Goal: Transaction & Acquisition: Download file/media

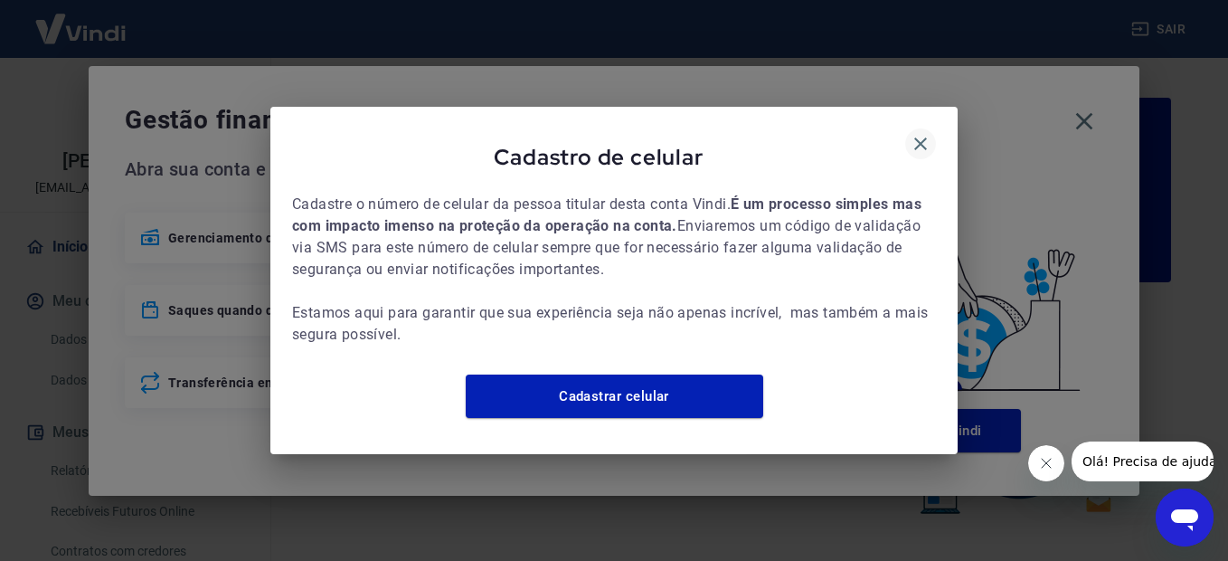
click at [930, 135] on button "button" at bounding box center [920, 143] width 31 height 31
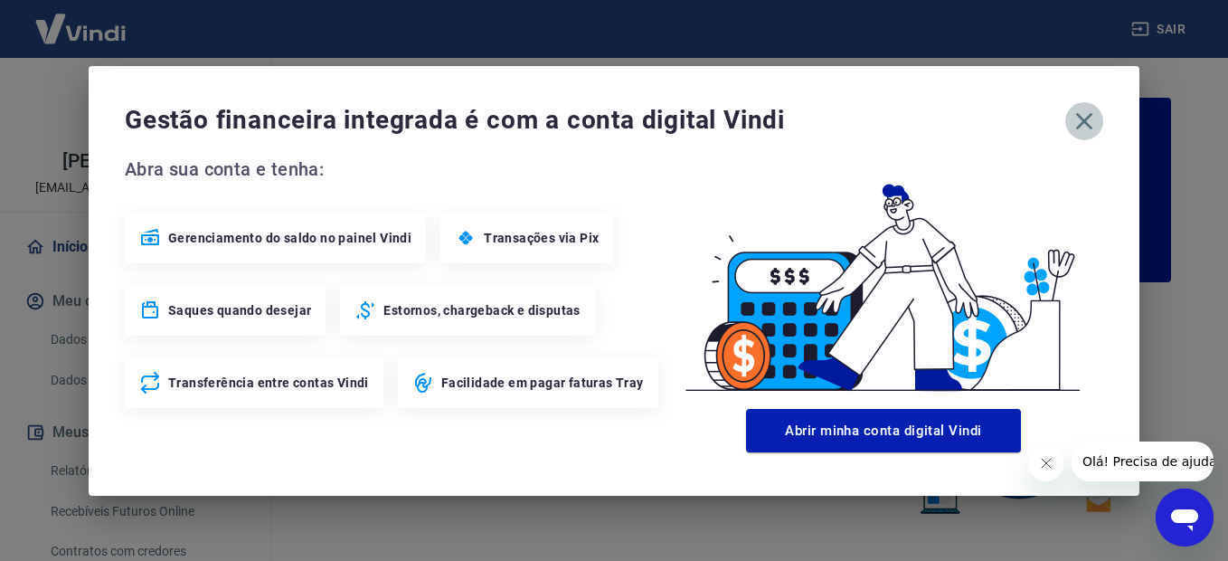
click at [1094, 129] on icon "button" at bounding box center [1084, 121] width 29 height 29
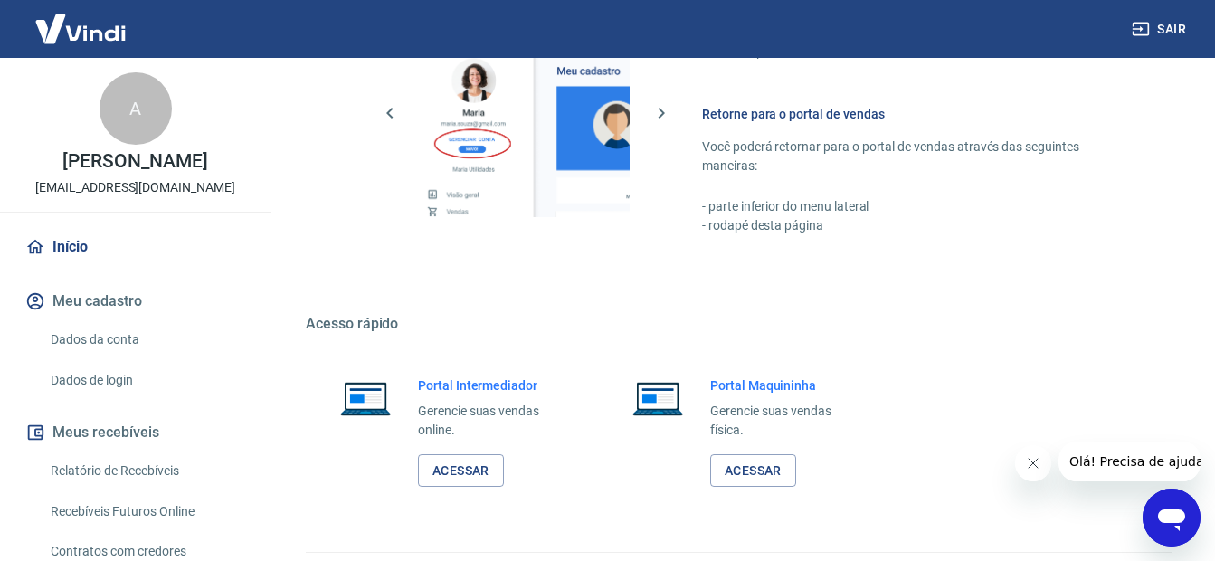
scroll to position [1111, 0]
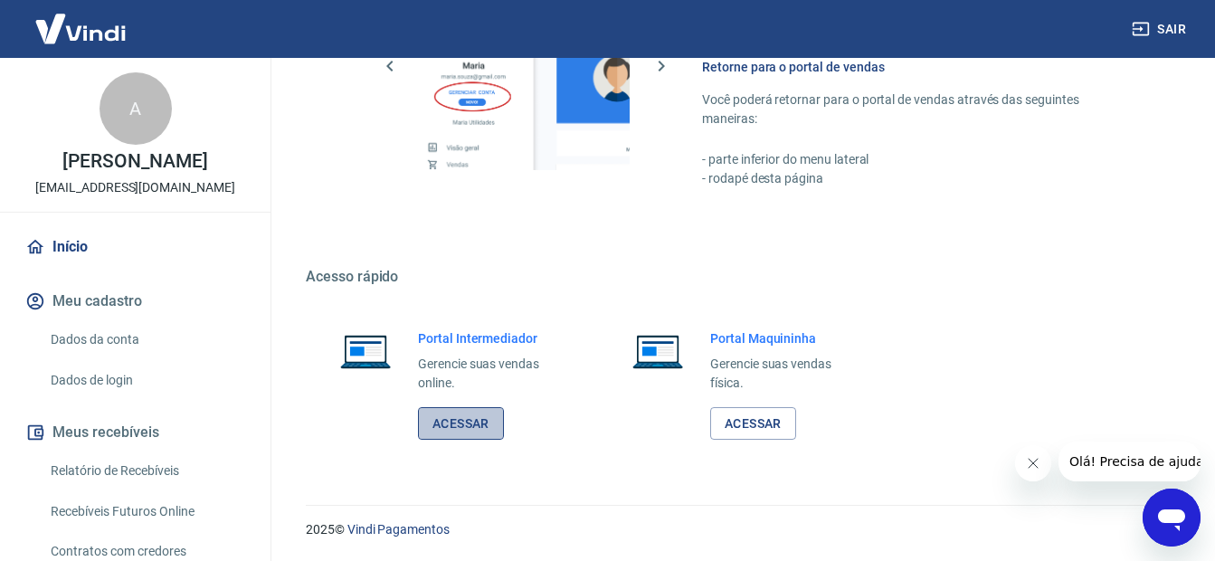
click at [449, 424] on link "Acessar" at bounding box center [461, 423] width 86 height 33
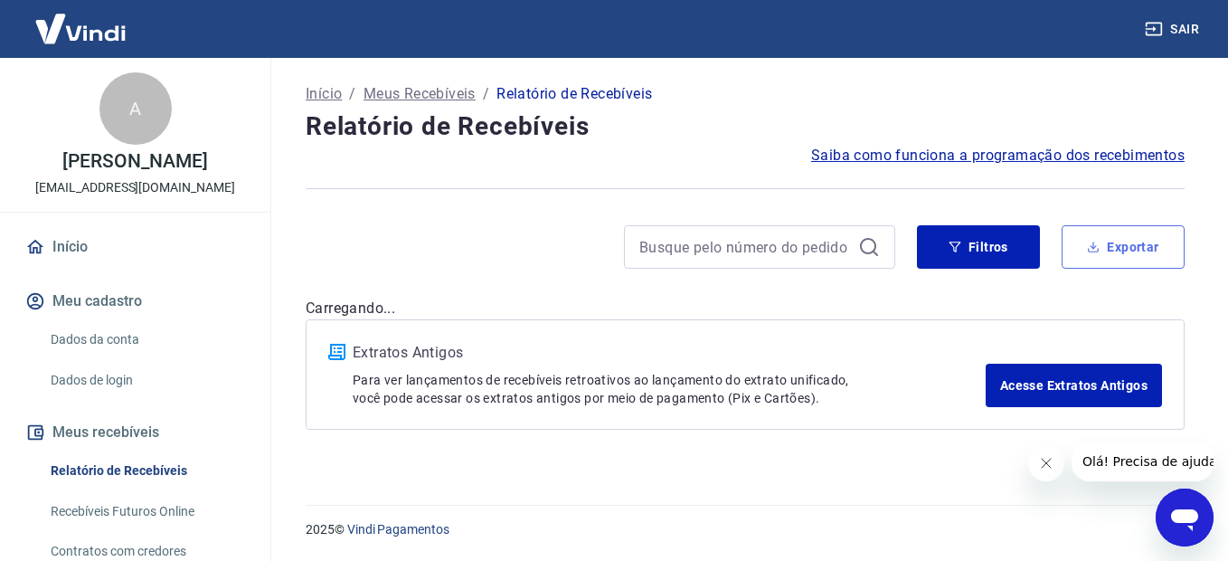
click at [1130, 249] on button "Exportar" at bounding box center [1123, 246] width 123 height 43
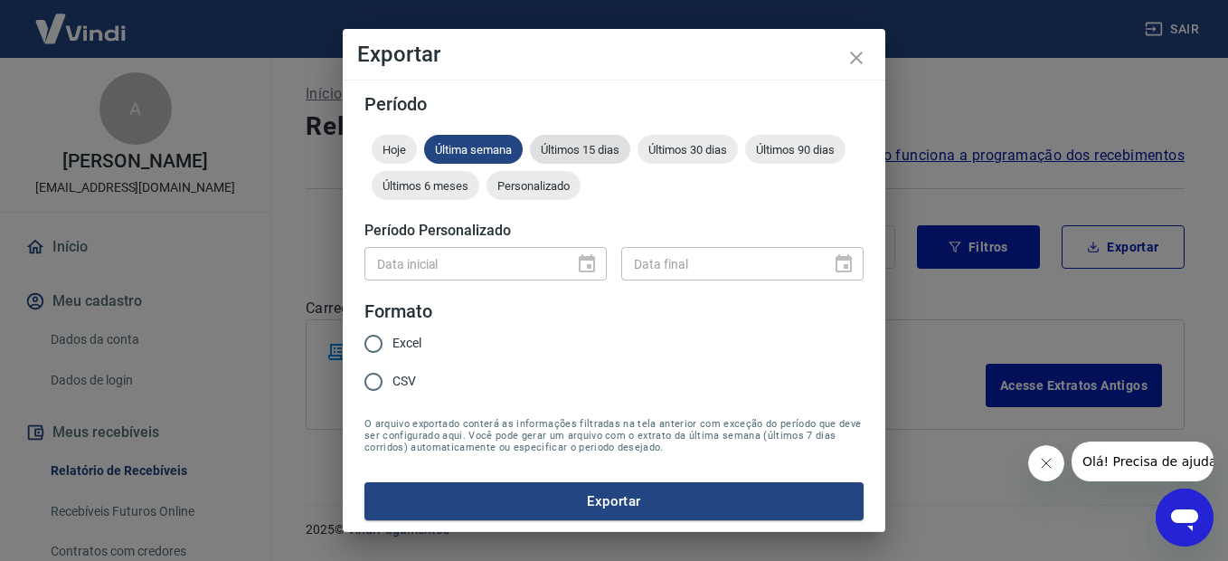
click at [567, 154] on span "Últimos 15 dias" at bounding box center [580, 150] width 100 height 14
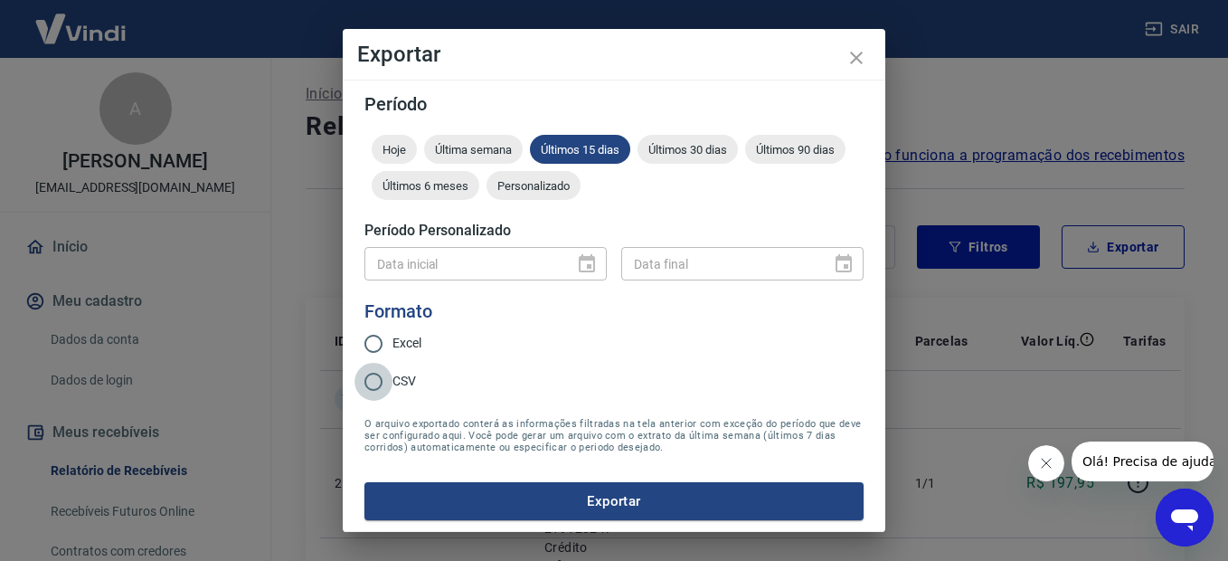
click at [374, 383] on input "CSV" at bounding box center [374, 382] width 38 height 38
radio input "true"
click at [607, 504] on button "Exportar" at bounding box center [614, 501] width 499 height 38
